Goal: Information Seeking & Learning: Learn about a topic

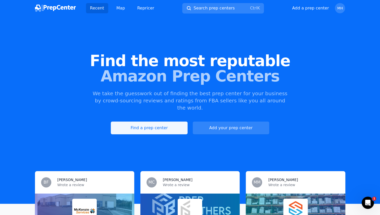
click at [158, 123] on link "Find a prep center" at bounding box center [149, 127] width 76 height 13
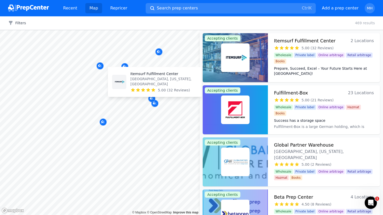
click at [158, 76] on p "Itemsurf Fulfillment Center" at bounding box center [164, 73] width 67 height 5
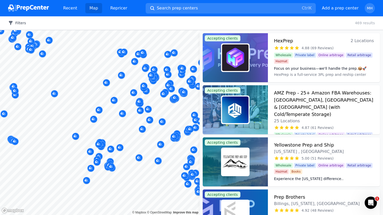
click at [19, 24] on button "Filters" at bounding box center [17, 22] width 18 height 5
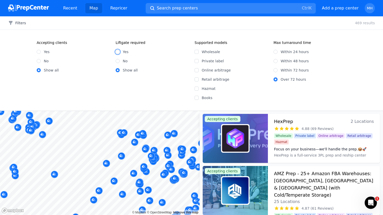
click at [117, 51] on input "Yes" at bounding box center [118, 52] width 4 height 4
radio input "true"
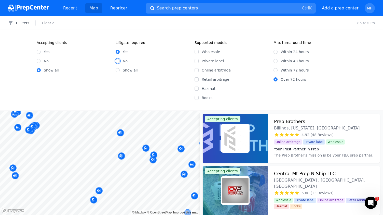
click at [116, 60] on input "No" at bounding box center [118, 61] width 4 height 4
radio input "true"
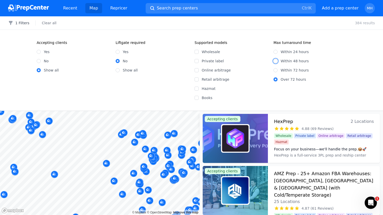
click at [275, 61] on input "Within 48 hours" at bounding box center [276, 61] width 4 height 4
radio input "true"
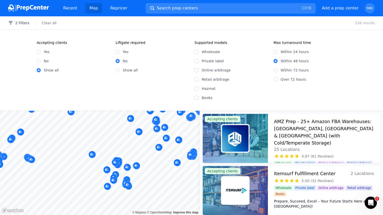
click at [120, 102] on div "Filters 2 Filters Clear all 336 results Accepting clients Yes No Show all Liftg…" at bounding box center [191, 115] width 383 height 198
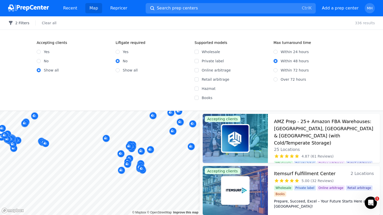
click at [10, 22] on icon "button" at bounding box center [11, 23] width 4 height 4
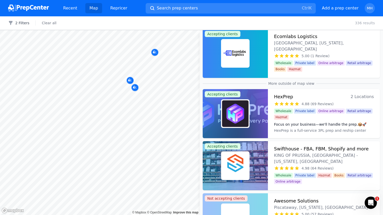
scroll to position [112, 0]
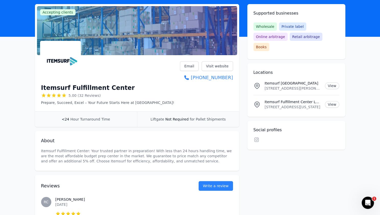
scroll to position [28, 0]
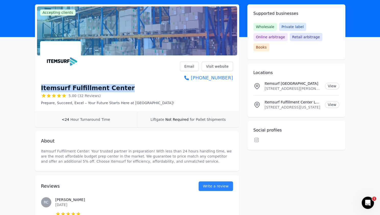
drag, startPoint x: 126, startPoint y: 88, endPoint x: 36, endPoint y: 89, distance: 90.3
click at [36, 89] on div "Itemsurf Fulfillment Center 5.00 (32 Reviews) Prepare, Succeed, Excel – Your Fu…" at bounding box center [137, 84] width 204 height 54
copy h1 "Itemsurf Fulfillment Center"
drag, startPoint x: 265, startPoint y: 97, endPoint x: 323, endPoint y: 95, distance: 57.4
click at [323, 99] on div "Itemsurf Fulfillment Center Location 13003 Southwest FWY, Suite 150, Stafford, …" at bounding box center [296, 104] width 86 height 10
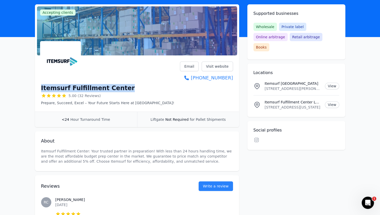
copy p "3003 Southwest FWY, Suite 150, Sta"
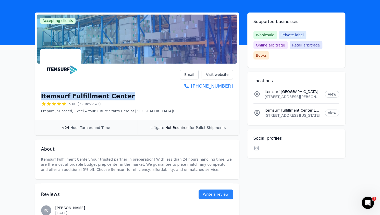
scroll to position [0, 0]
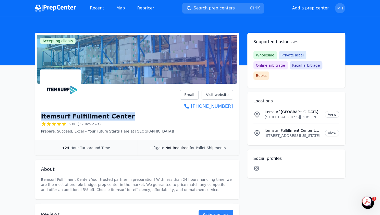
click at [254, 165] on icon at bounding box center [256, 167] width 6 height 5
click at [215, 93] on link "Visit website" at bounding box center [216, 95] width 31 height 10
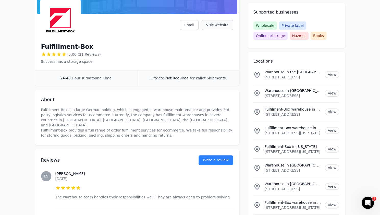
scroll to position [70, 0]
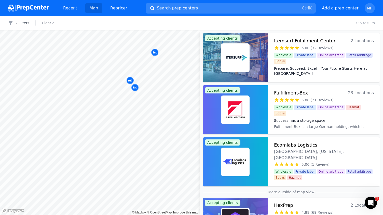
scroll to position [112, 0]
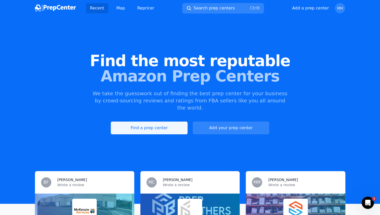
click at [156, 121] on link "Find a prep center" at bounding box center [149, 127] width 76 height 13
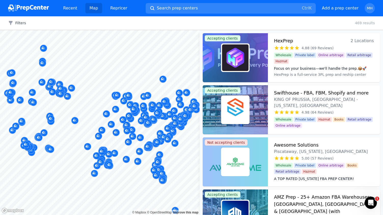
click at [136, 22] on div "Filters Clear all 469 results" at bounding box center [191, 23] width 383 height 14
click at [11, 23] on icon "button" at bounding box center [10, 22] width 5 height 5
